Goal: Use online tool/utility: Use online tool/utility

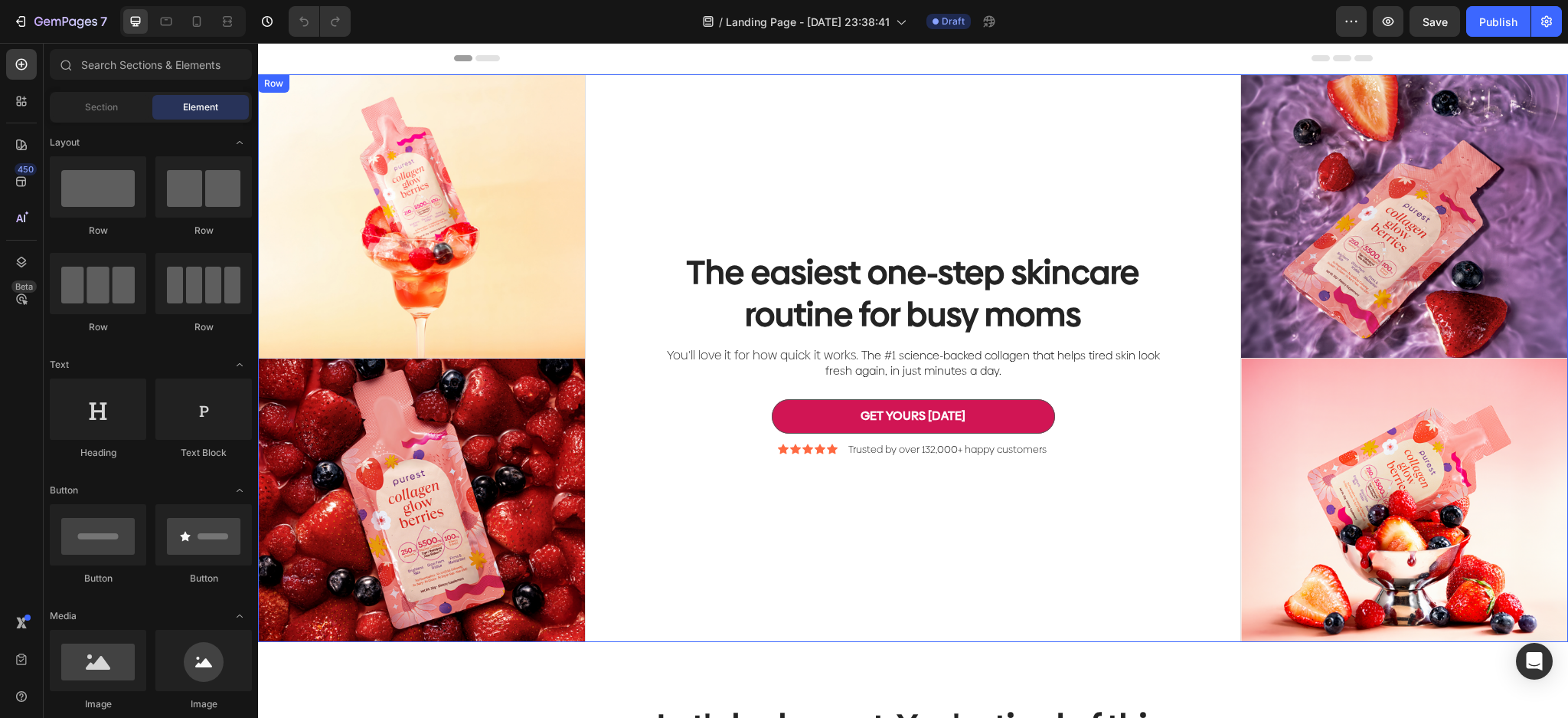
click at [739, 548] on div "The easiest one-step skincare routine for busy moms Heading You'll love it for …" at bounding box center [913, 359] width 655 height 568
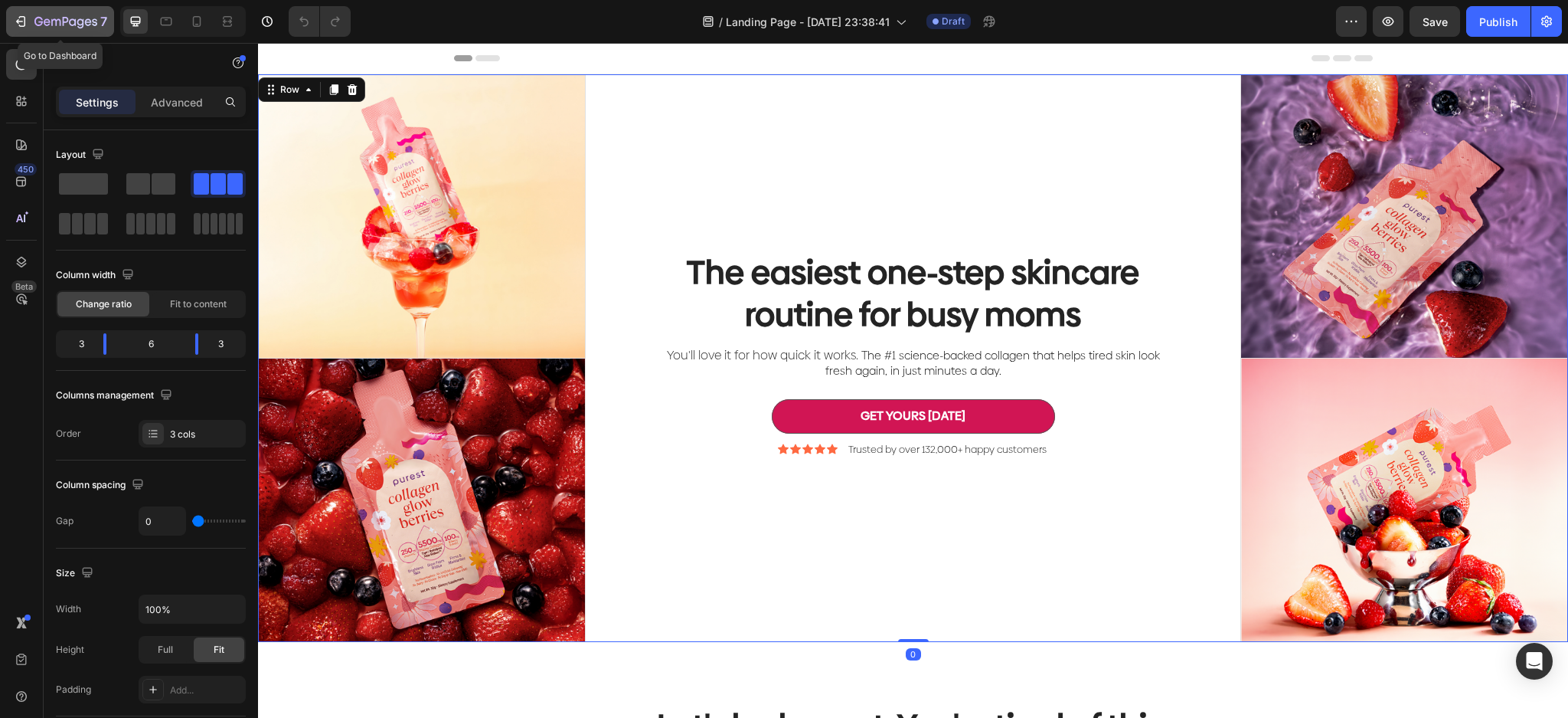
click at [28, 20] on icon "button" at bounding box center [20, 21] width 15 height 15
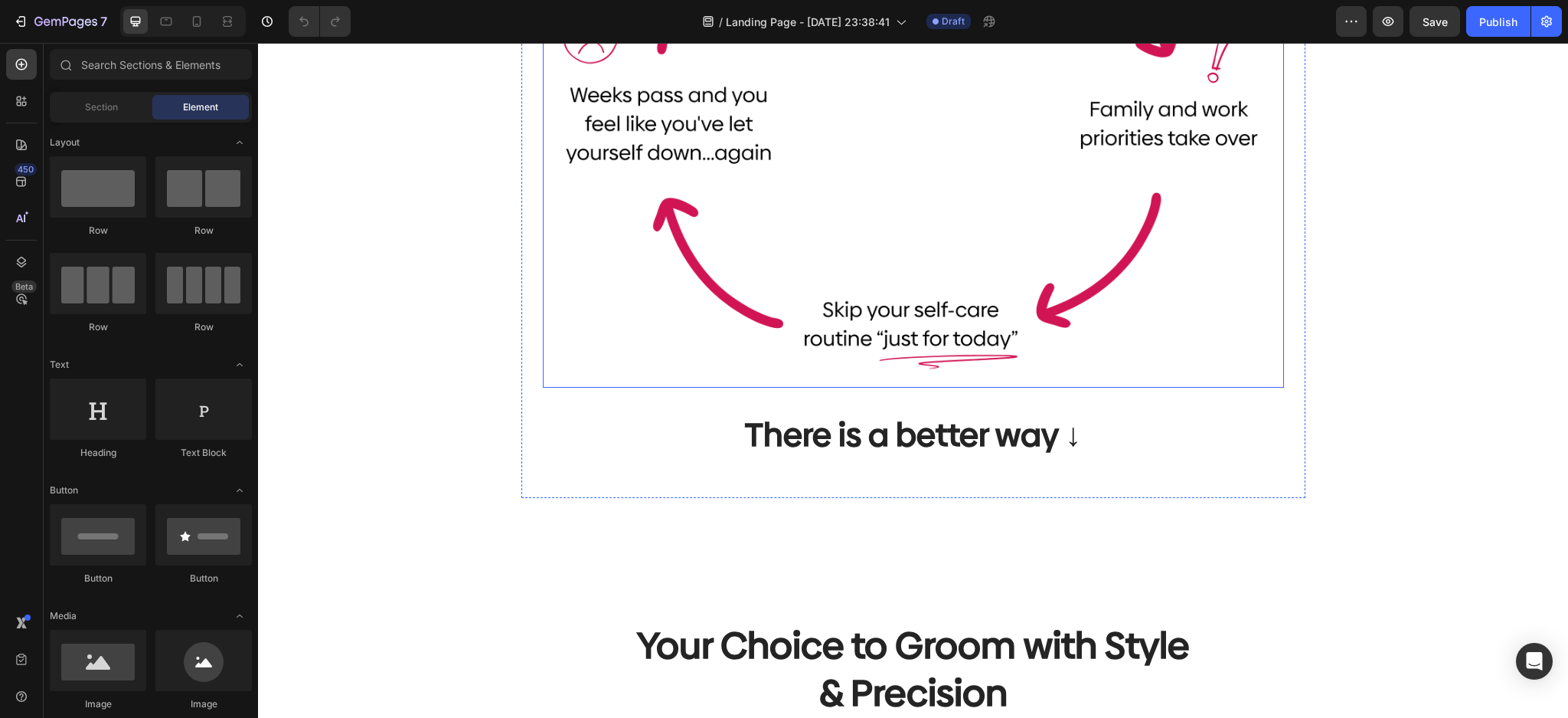
scroll to position [1021, 0]
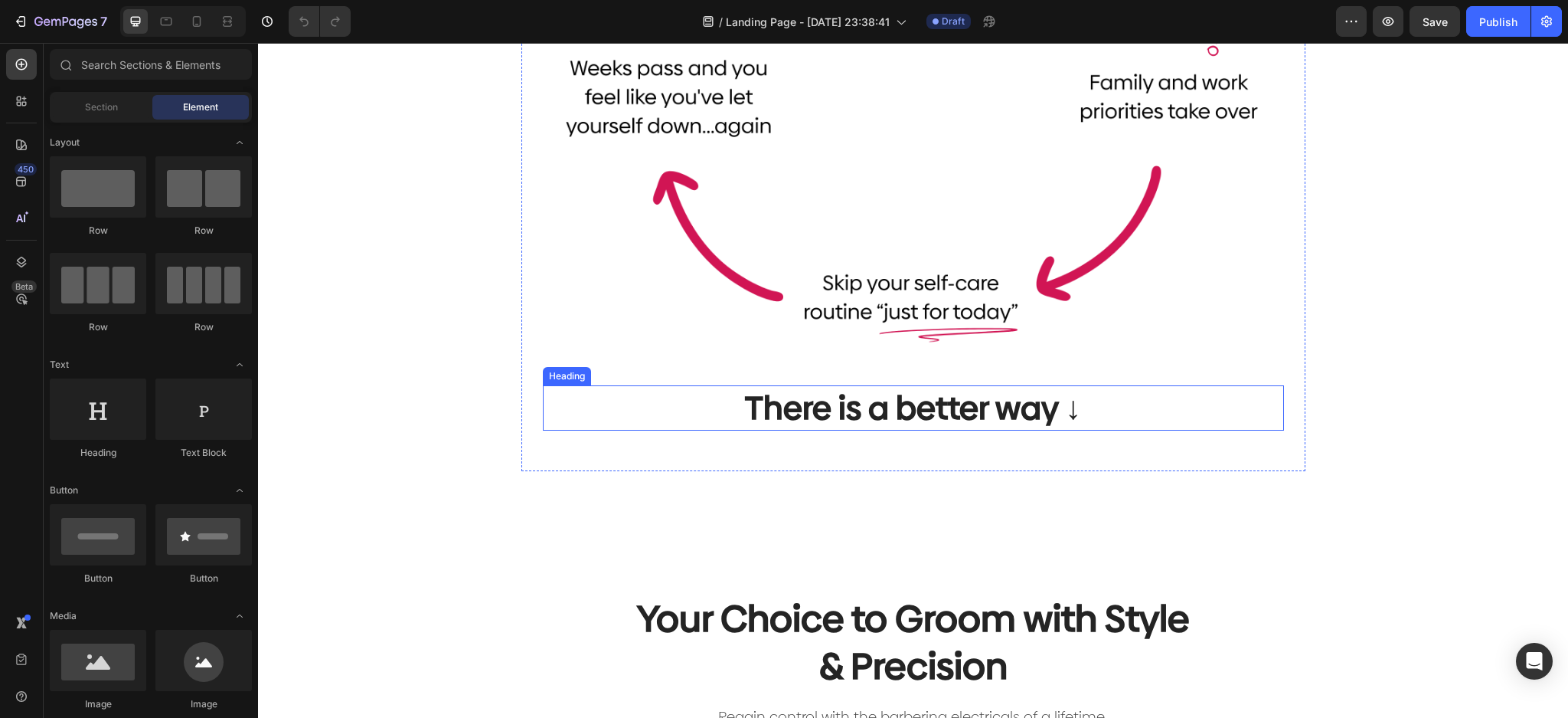
click at [1120, 407] on h2 "There is a better way ↓" at bounding box center [914, 408] width 741 height 45
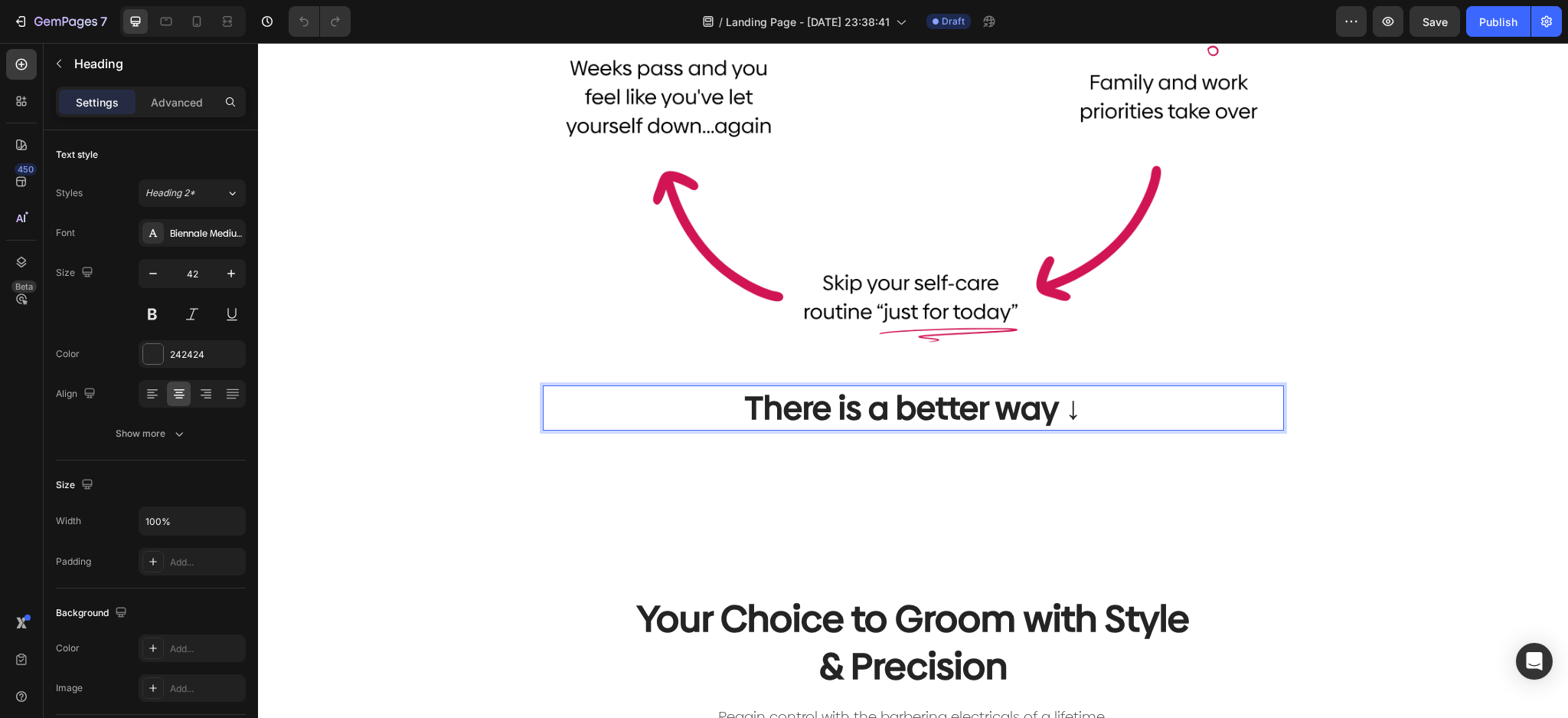
click at [1023, 409] on p "There is a better way ↓" at bounding box center [913, 408] width 738 height 42
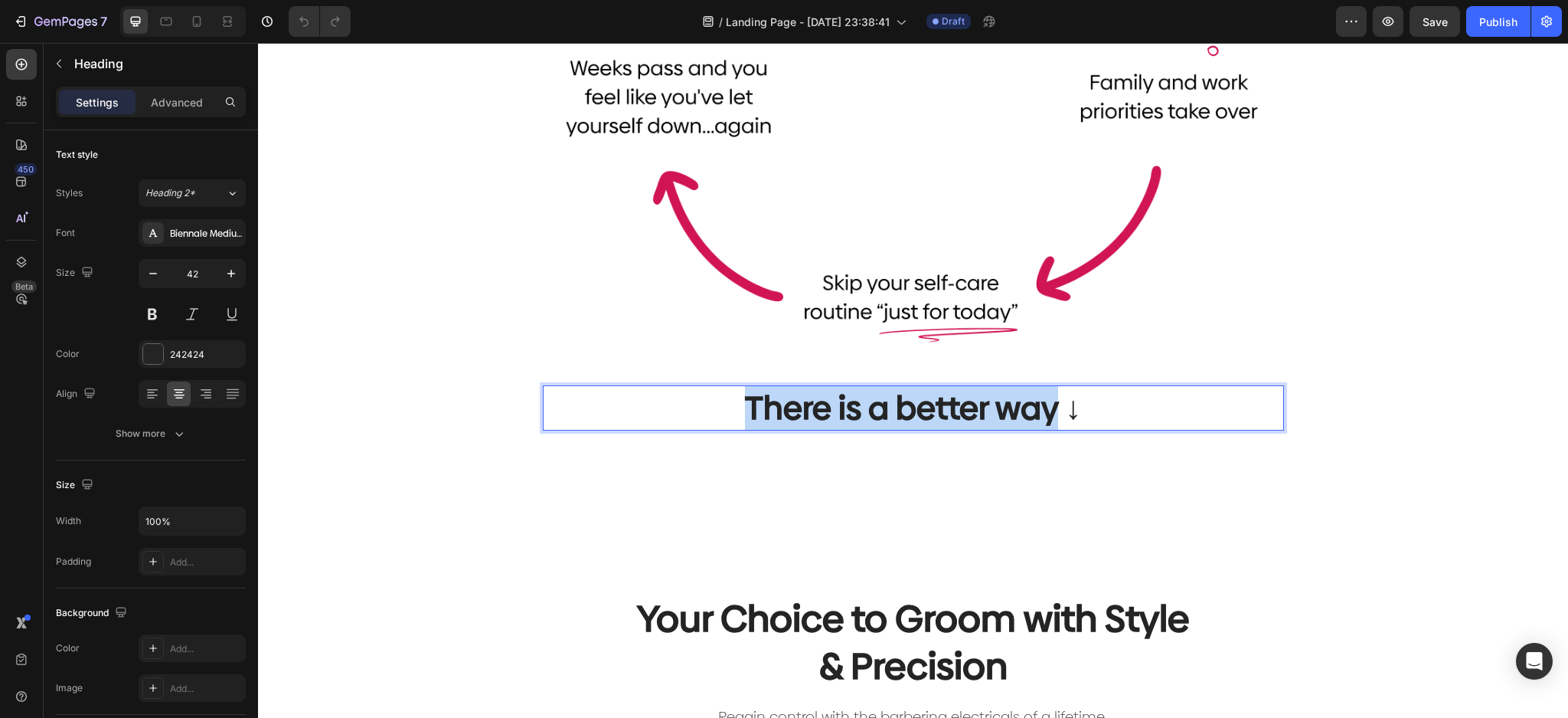
drag, startPoint x: 1045, startPoint y: 420, endPoint x: 658, endPoint y: 393, distance: 387.9
click at [658, 393] on p "There is a better way ↓" at bounding box center [913, 408] width 738 height 42
drag, startPoint x: 1115, startPoint y: 418, endPoint x: 525, endPoint y: 411, distance: 590.0
click at [525, 411] on div "Image It doesn't have to be this way ↓ Heading 0 Row" at bounding box center [913, 108] width 784 height 726
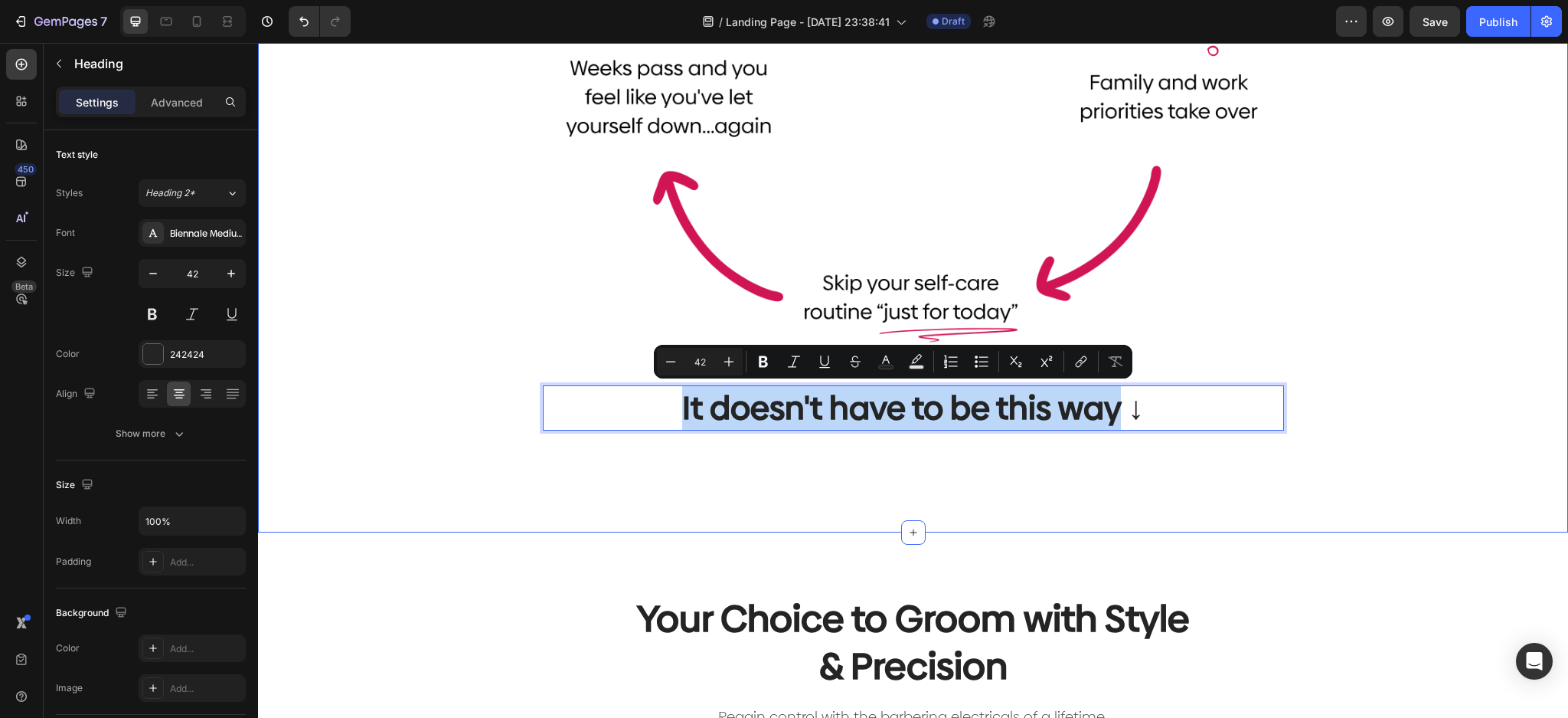
click at [1365, 330] on div "Let's be honest. You're tired of this: Heading Image It doesn't have to be this…" at bounding box center [912, 85] width 1287 height 819
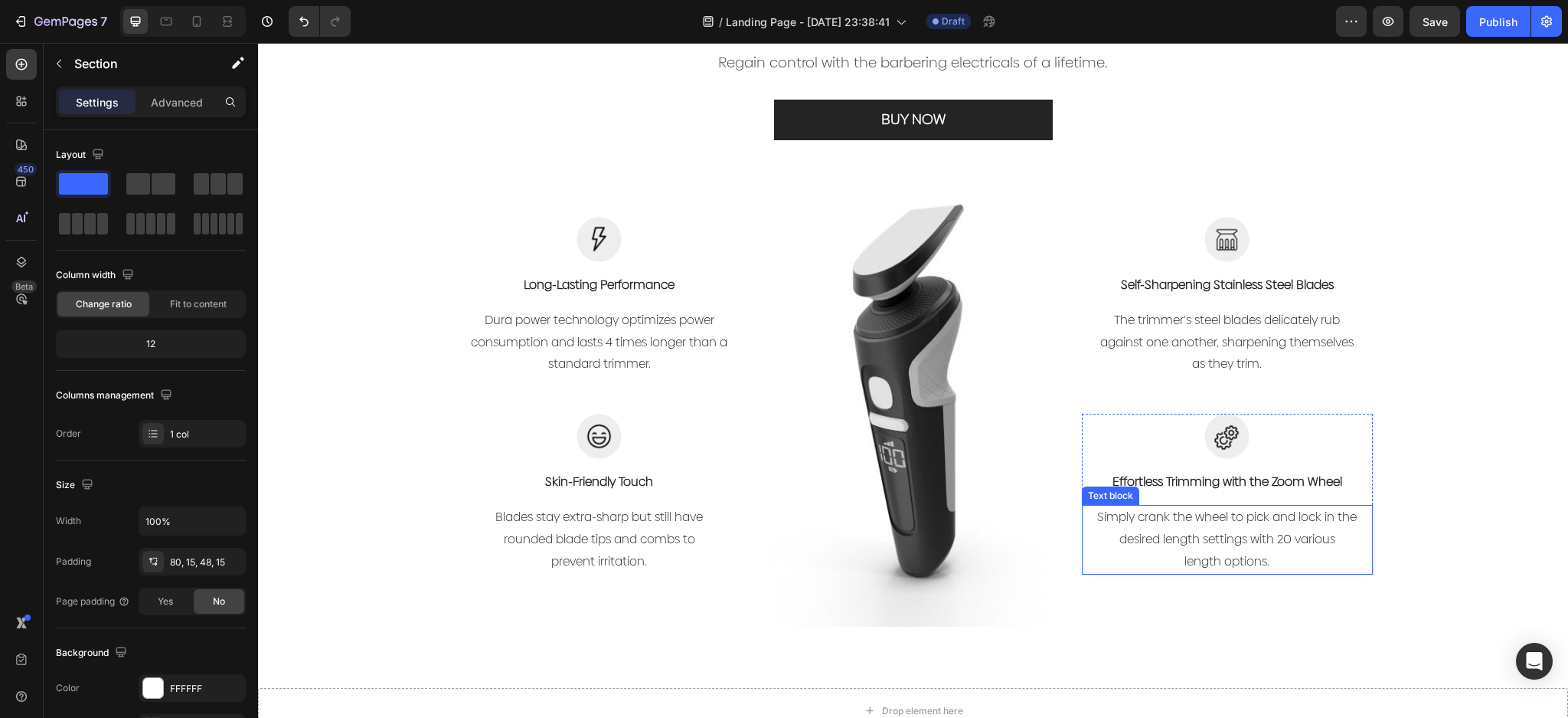
scroll to position [1533, 0]
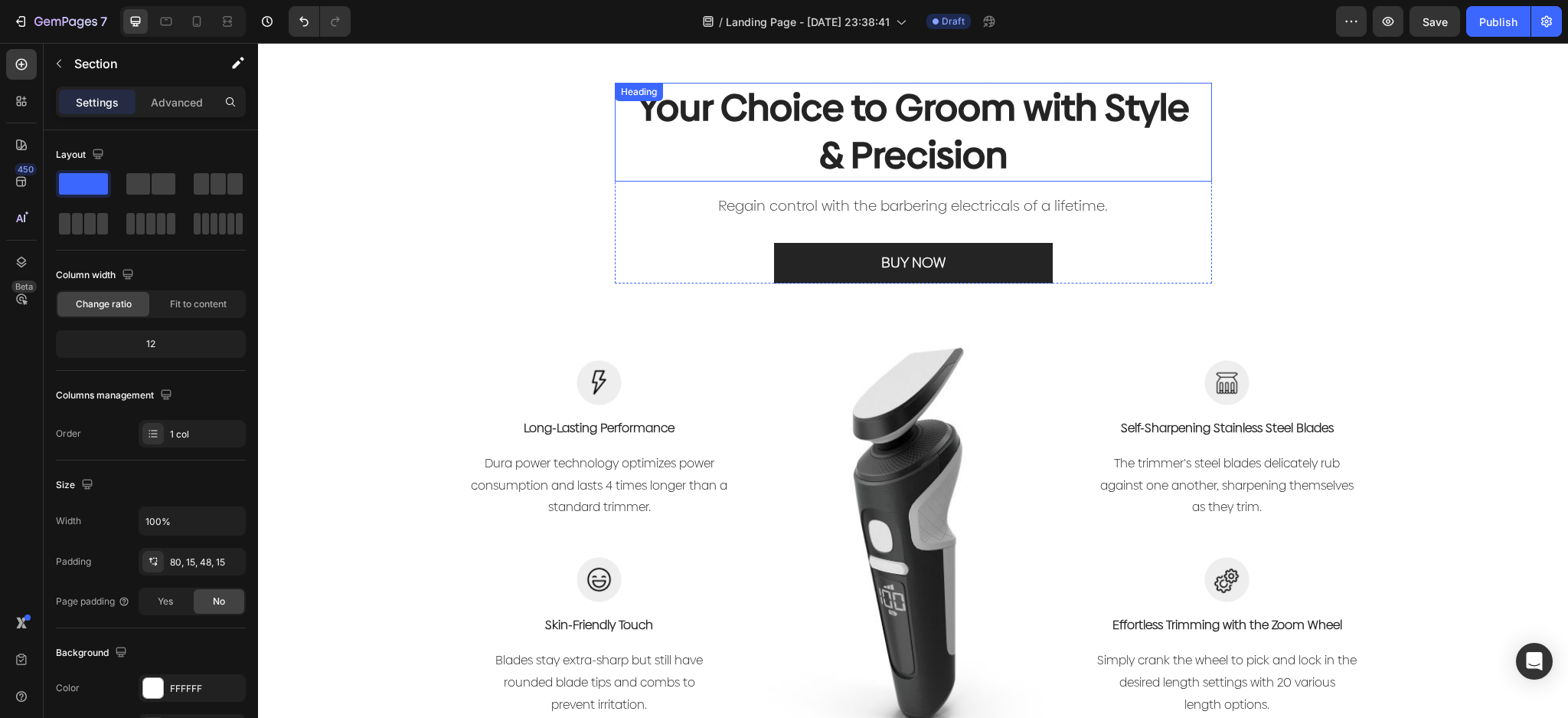
click at [1067, 110] on p "Your Choice to Groom with Style & Precision" at bounding box center [913, 132] width 557 height 96
